Goal: Check status: Check status

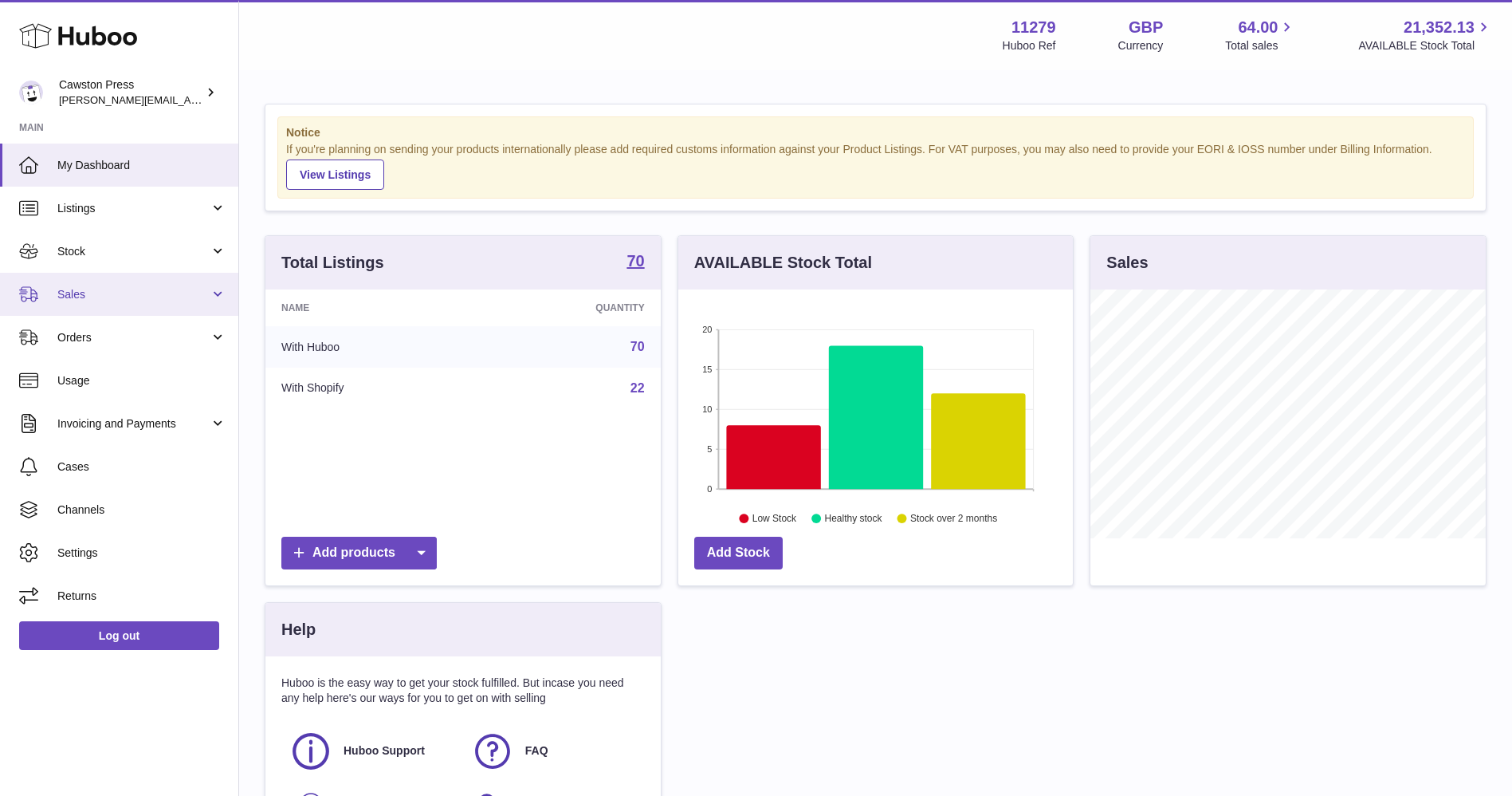
scroll to position [249, 395]
click at [107, 289] on span "Sales" at bounding box center [133, 294] width 153 height 15
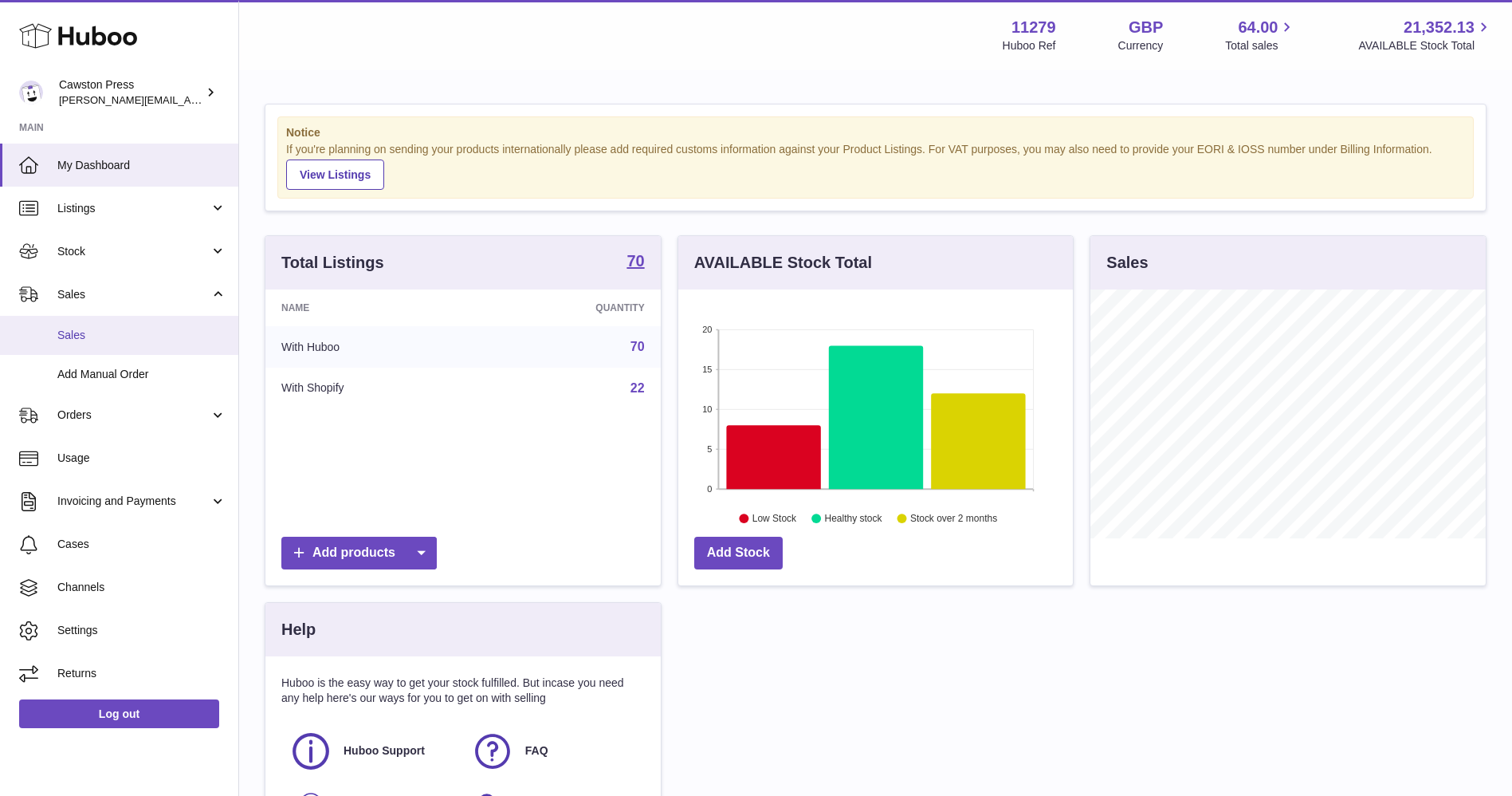
click at [100, 340] on span "Sales" at bounding box center [142, 335] width 169 height 15
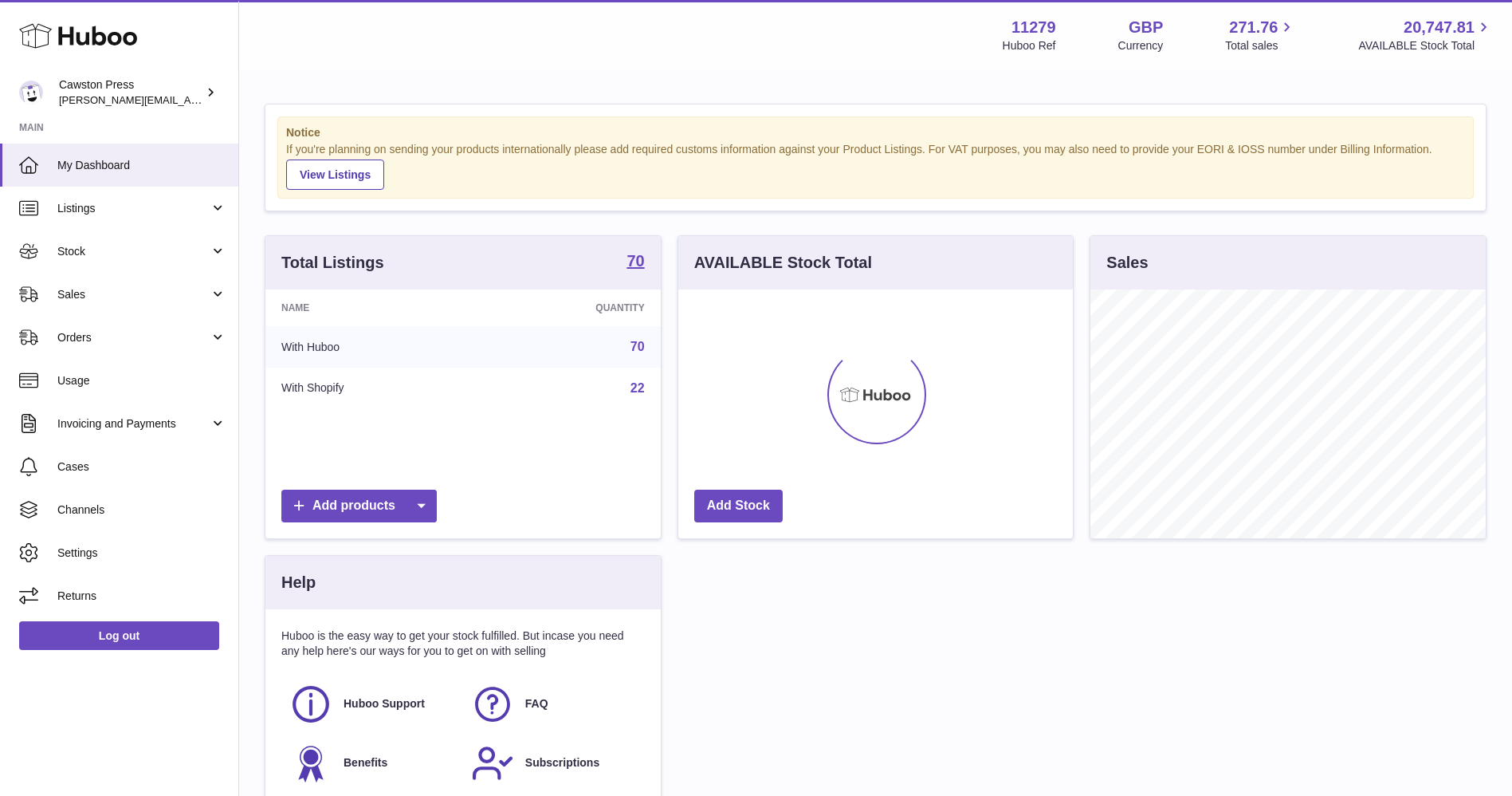
scroll to position [249, 395]
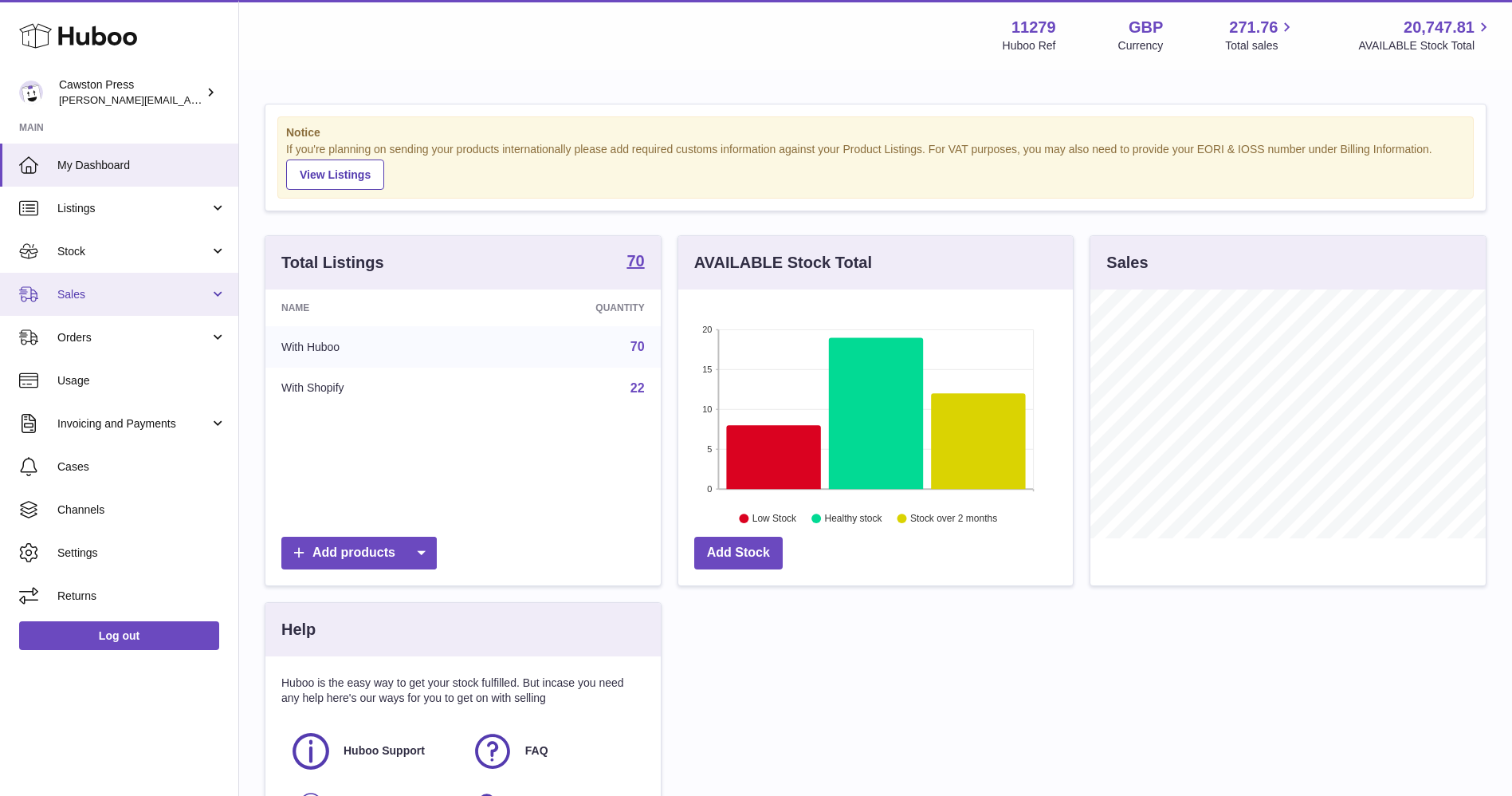
click at [116, 295] on span "Sales" at bounding box center [133, 294] width 153 height 15
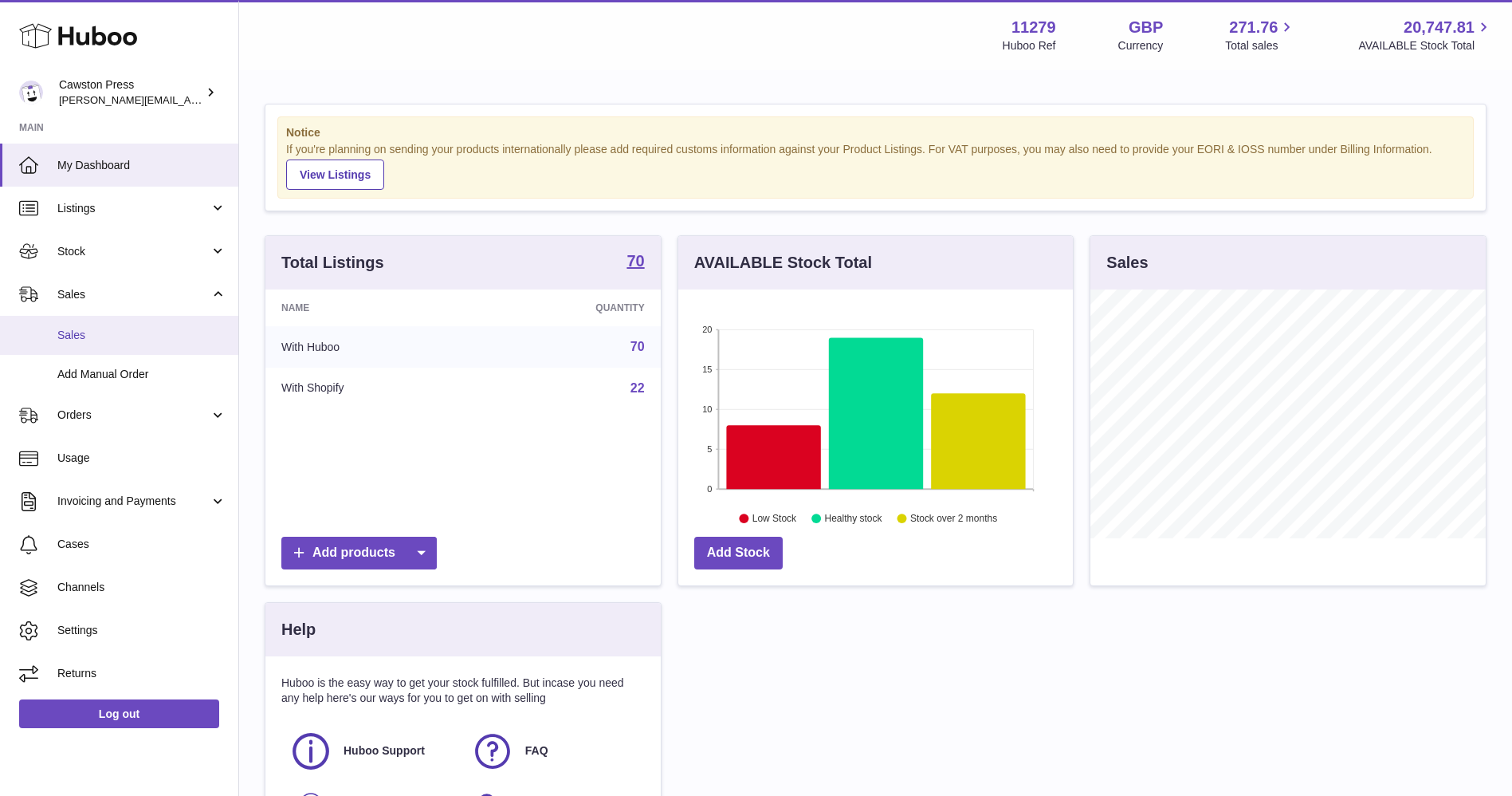
click at [101, 332] on span "Sales" at bounding box center [142, 335] width 169 height 15
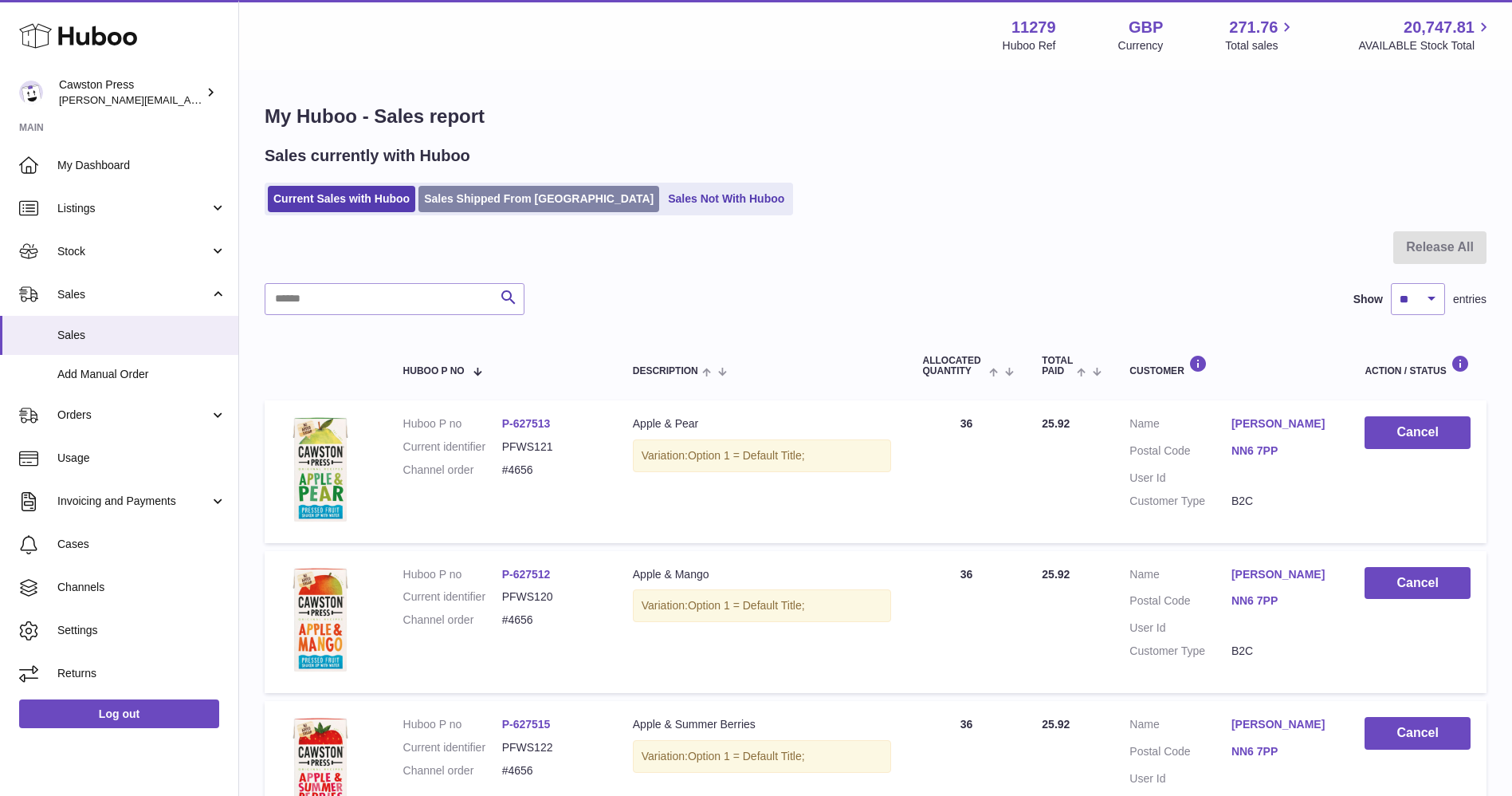
click at [516, 197] on link "Sales Shipped From Huboo" at bounding box center [539, 199] width 240 height 27
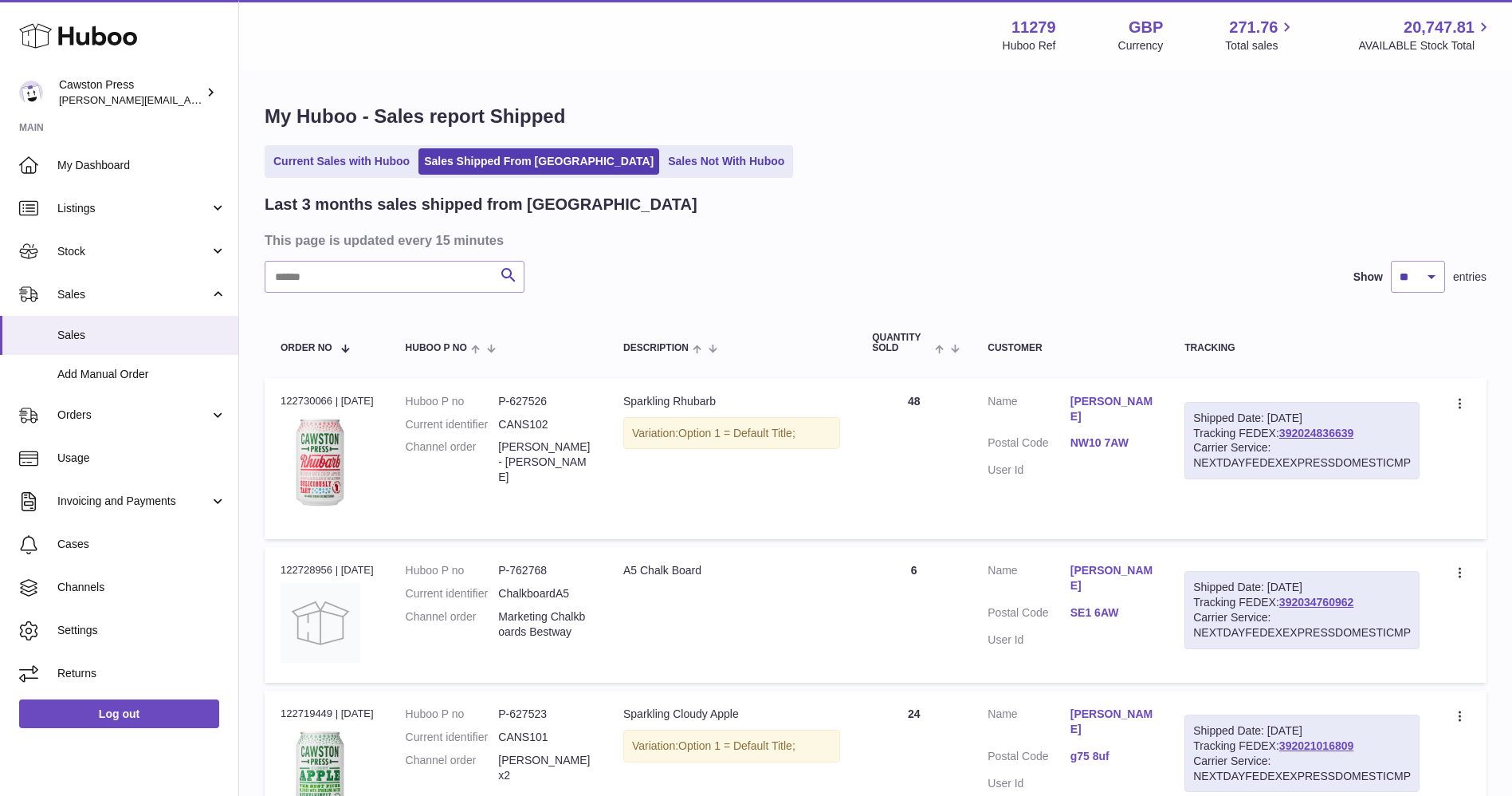
click at [1111, 435] on link "NW10 7AW" at bounding box center [1111, 443] width 82 height 15
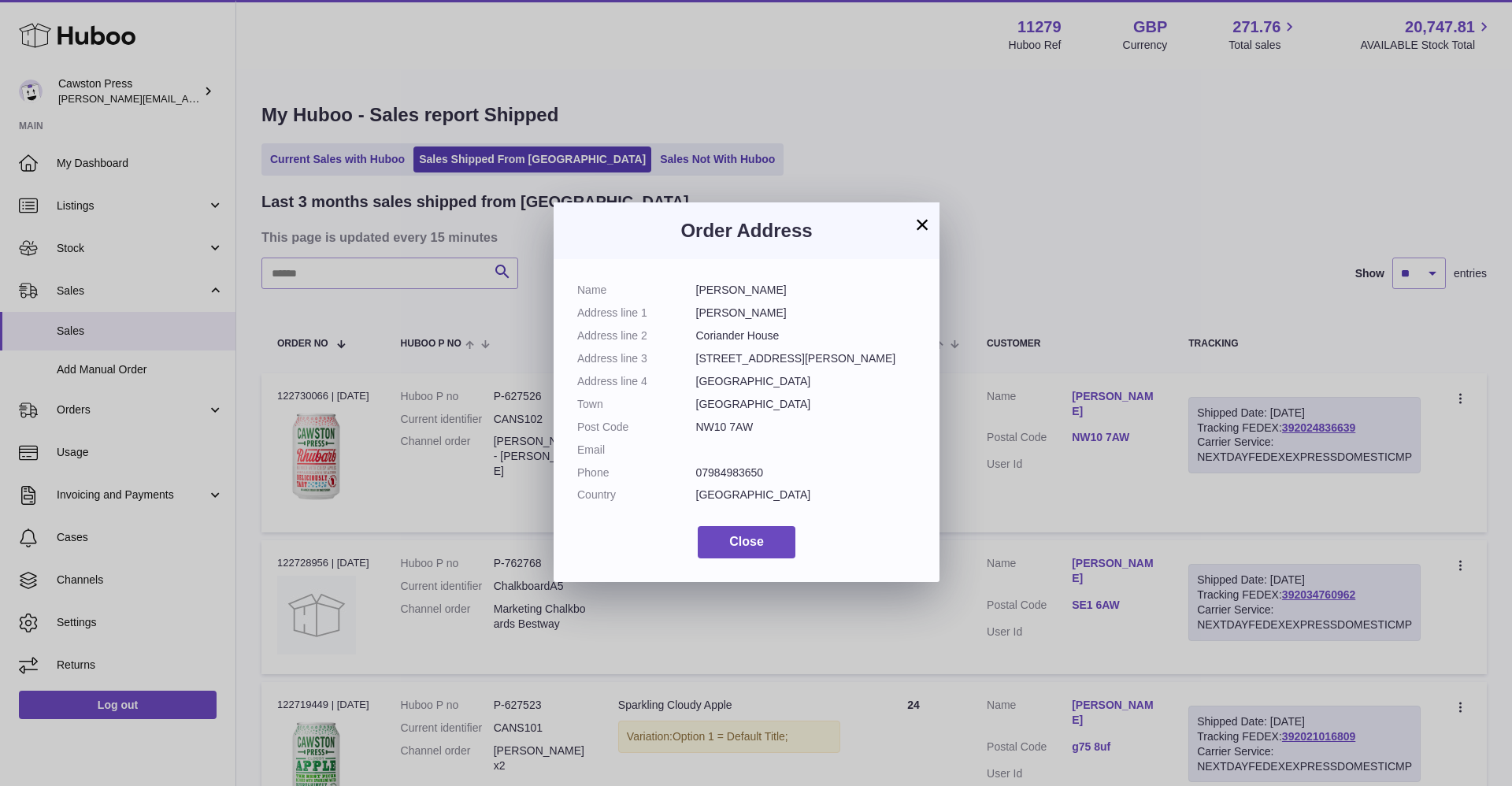
click at [918, 224] on button "×" at bounding box center [921, 224] width 19 height 19
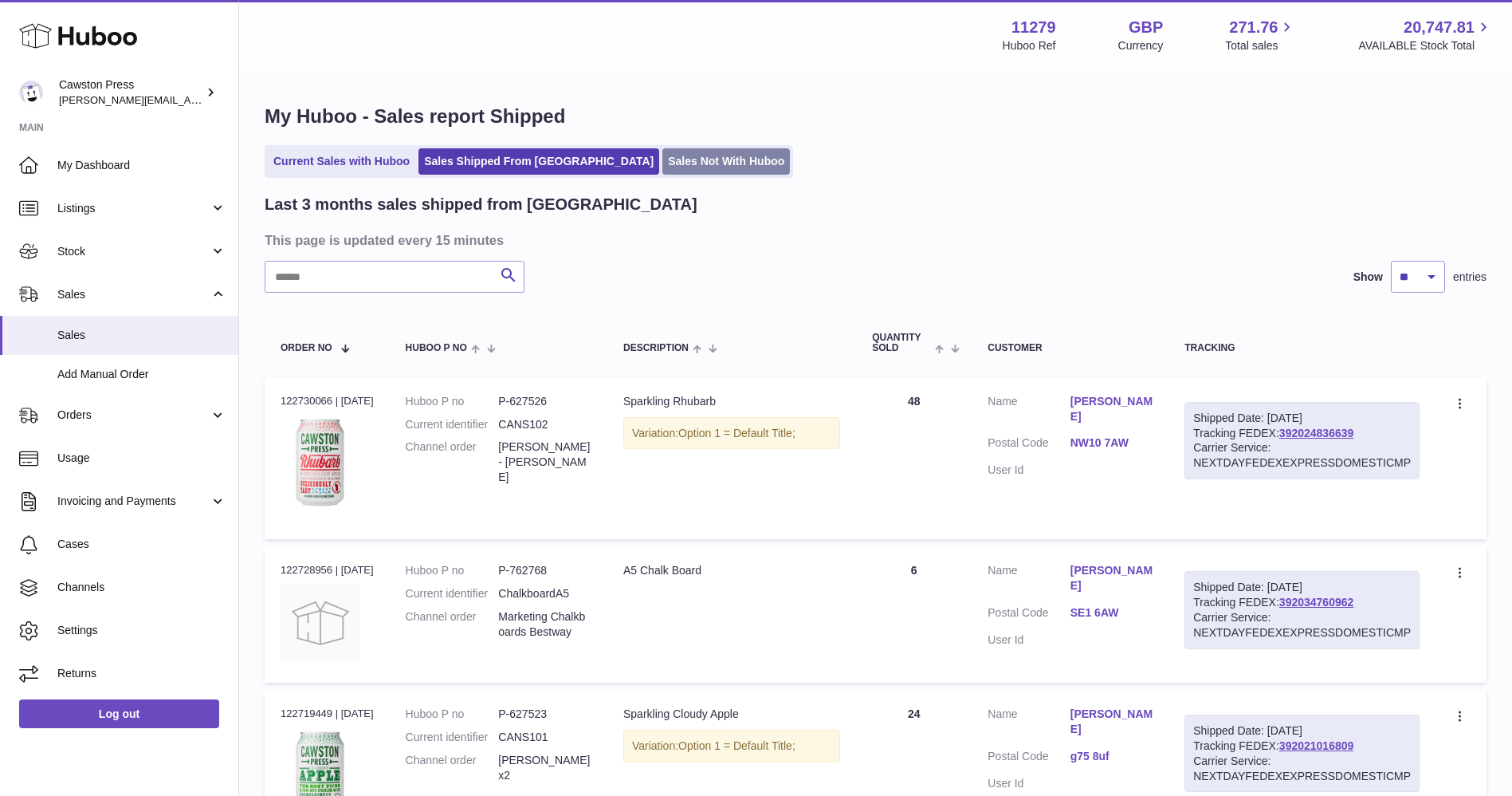
click at [662, 170] on link "Sales Not With Huboo" at bounding box center [726, 162] width 128 height 27
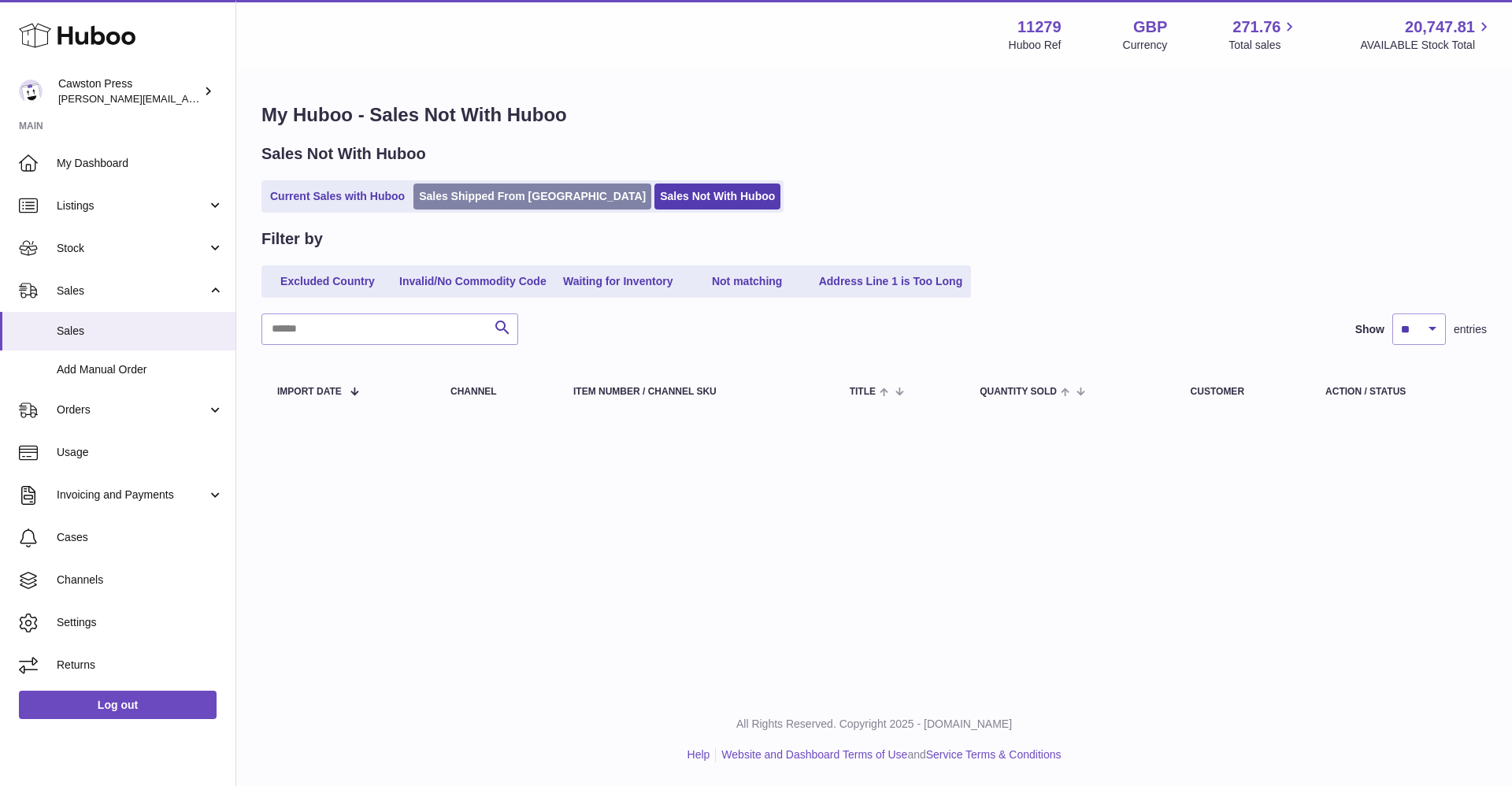
click at [478, 195] on link "Sales Shipped From [GEOGRAPHIC_DATA]" at bounding box center [532, 196] width 238 height 26
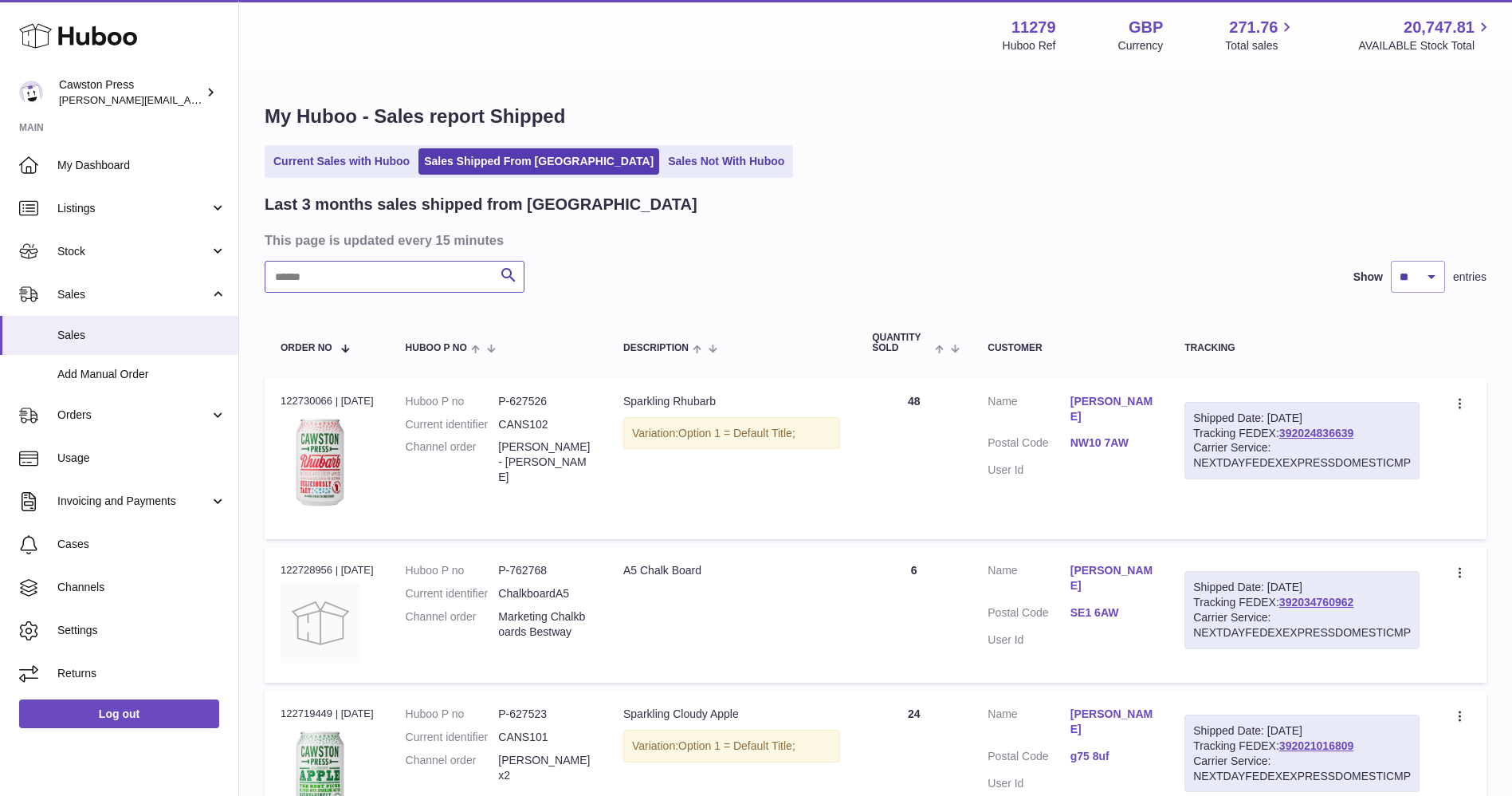
click at [392, 280] on input "text" at bounding box center [394, 276] width 259 height 32
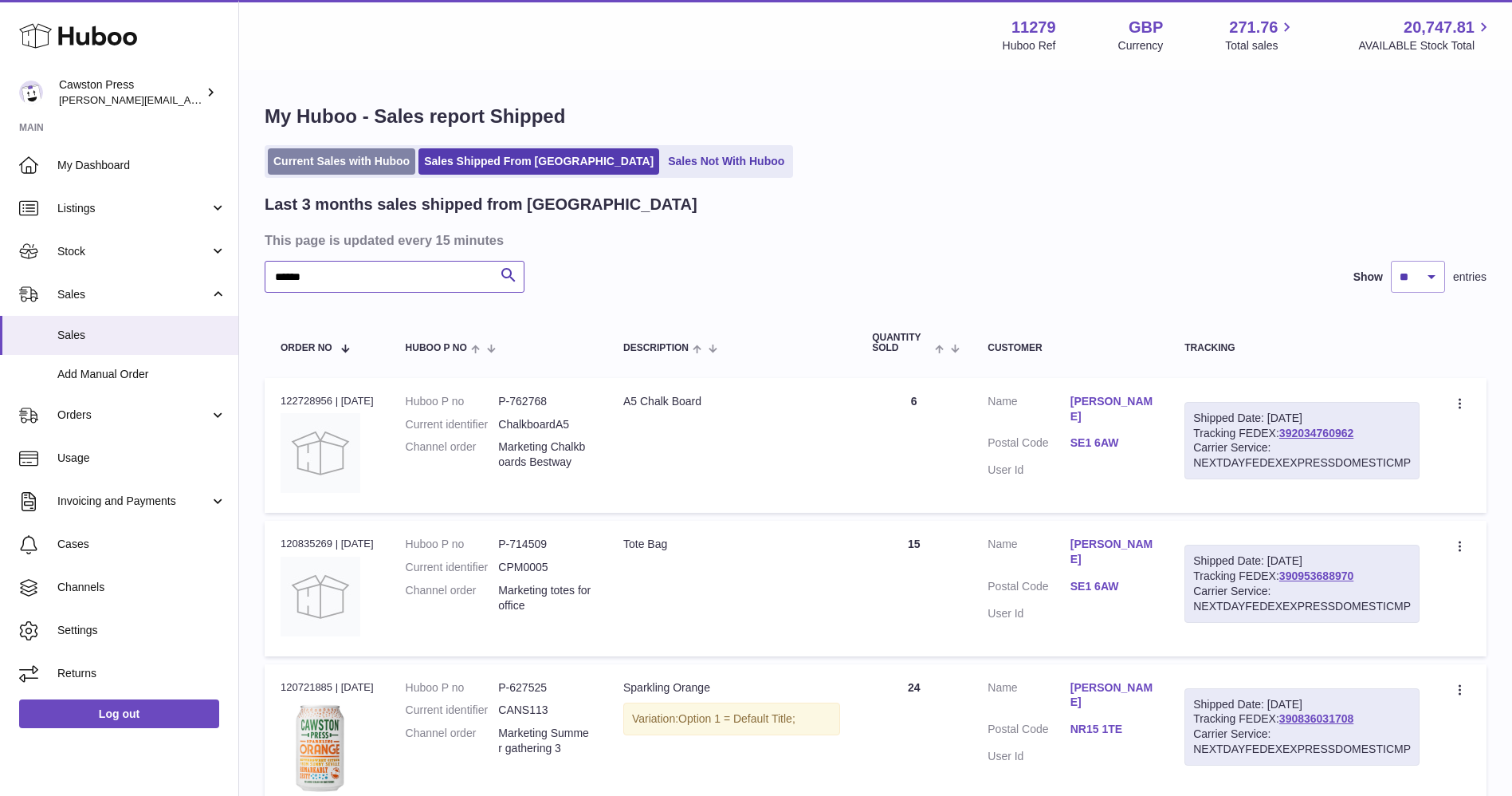
type input "******"
click at [379, 154] on link "Current Sales with Huboo" at bounding box center [342, 162] width 148 height 27
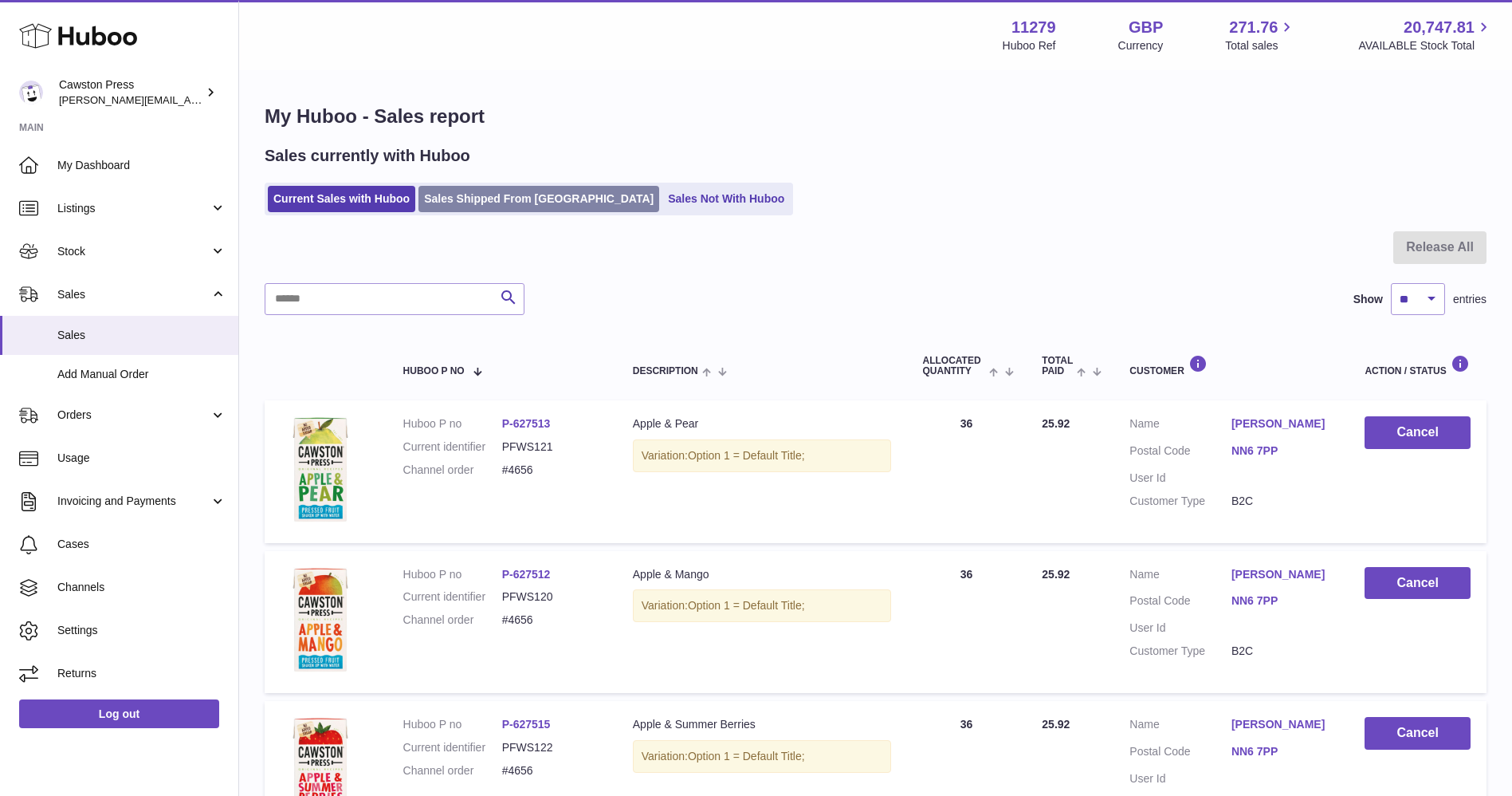
click at [467, 204] on link "Sales Shipped From [GEOGRAPHIC_DATA]" at bounding box center [539, 199] width 240 height 27
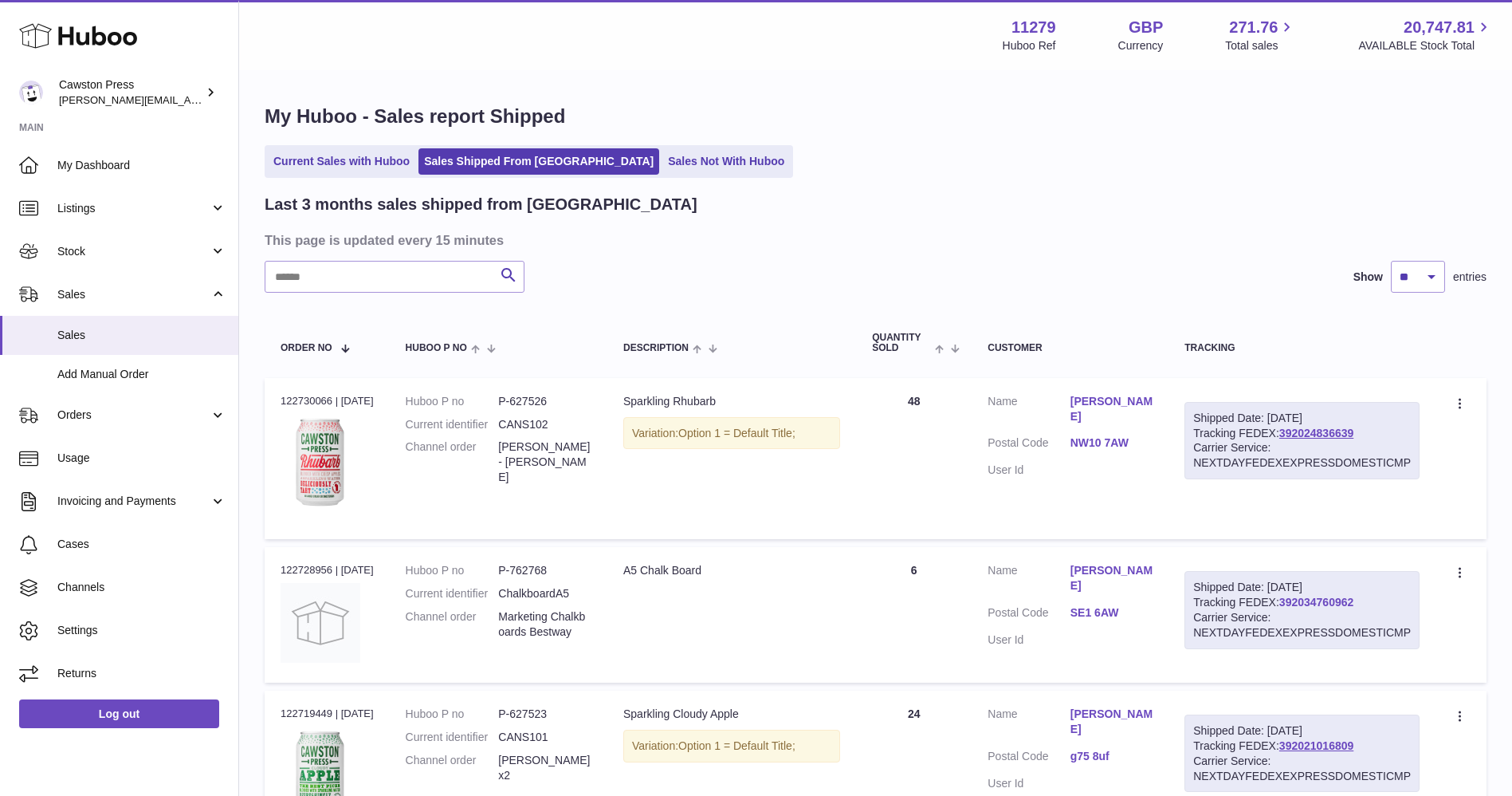
click at [1340, 603] on link "392034760962" at bounding box center [1316, 601] width 74 height 12
